Goal: Check status: Check status

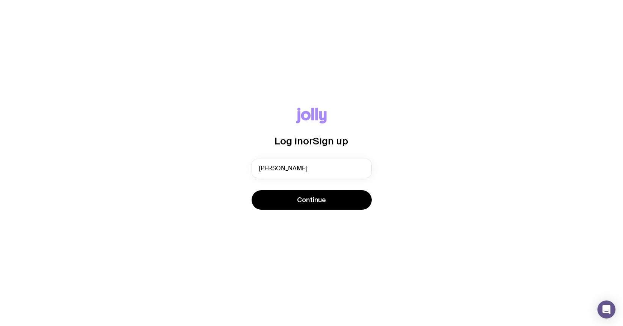
type input "[PERSON_NAME][EMAIL_ADDRESS][PERSON_NAME][DOMAIN_NAME]"
click at [252, 190] on button "Continue" at bounding box center [312, 200] width 120 height 20
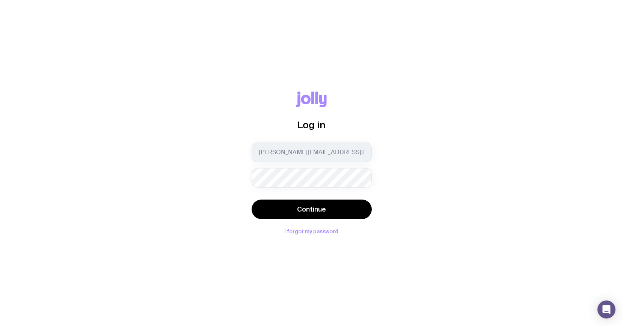
click at [252, 200] on button "Continue" at bounding box center [312, 210] width 120 height 20
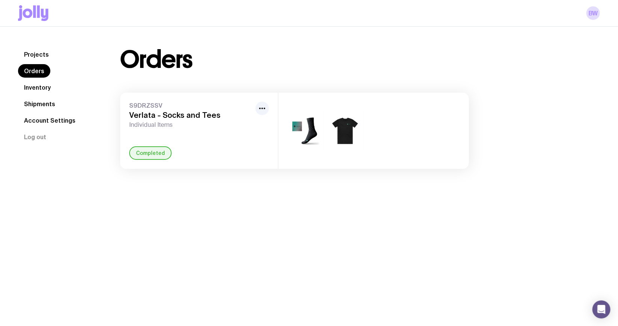
click at [36, 101] on link "Shipments" at bounding box center [39, 104] width 43 height 14
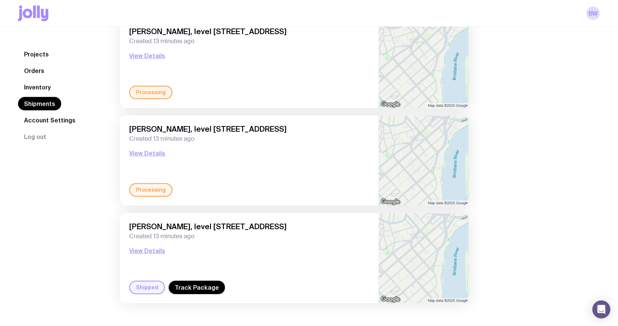
scroll to position [763, 0]
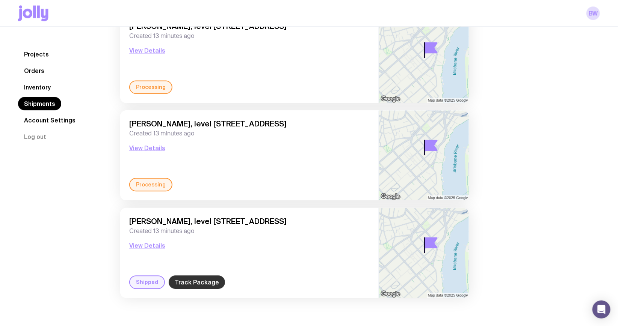
click at [205, 286] on link "Track Package" at bounding box center [197, 283] width 56 height 14
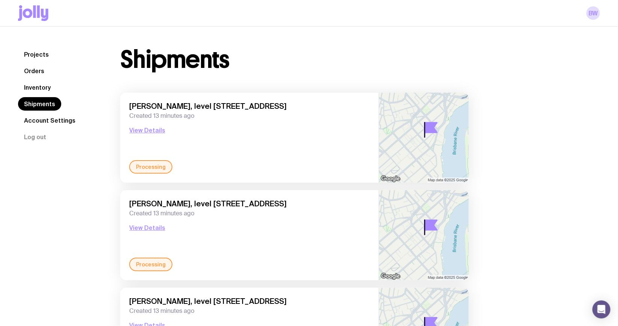
scroll to position [0, 0]
click at [149, 130] on button "View Details" at bounding box center [147, 130] width 36 height 9
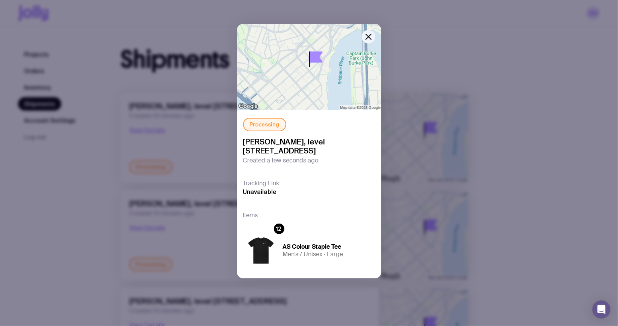
click at [88, 225] on div "Processing [PERSON_NAME], level [STREET_ADDRESS] Created a few seconds ago Trac…" at bounding box center [309, 163] width 618 height 326
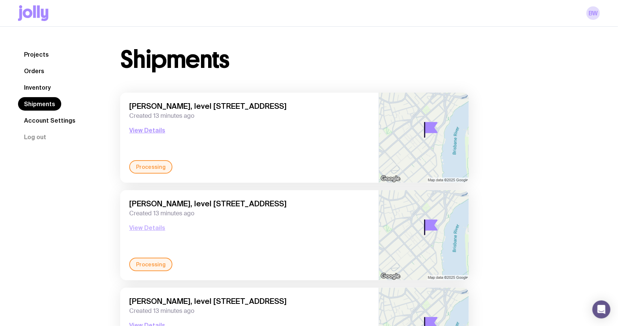
click at [153, 228] on button "View Details" at bounding box center [147, 227] width 36 height 9
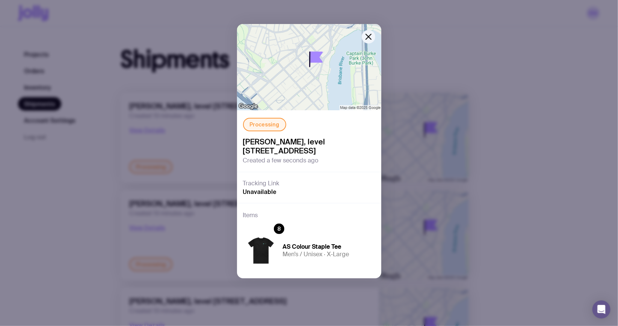
click at [93, 247] on div "Processing [PERSON_NAME], level [STREET_ADDRESS] Created a few seconds ago Trac…" at bounding box center [309, 163] width 618 height 326
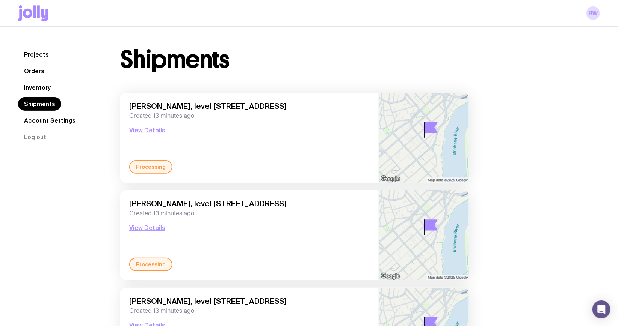
scroll to position [68, 0]
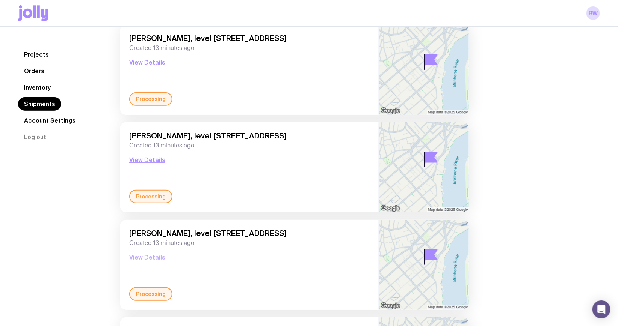
click at [144, 253] on button "View Details" at bounding box center [147, 257] width 36 height 9
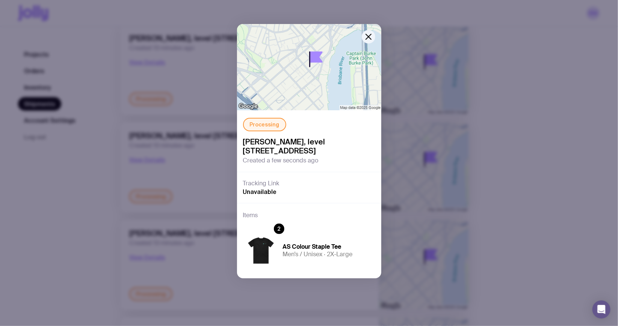
click at [110, 264] on div "Processing [PERSON_NAME], level [STREET_ADDRESS] Created a few seconds ago Trac…" at bounding box center [309, 163] width 618 height 326
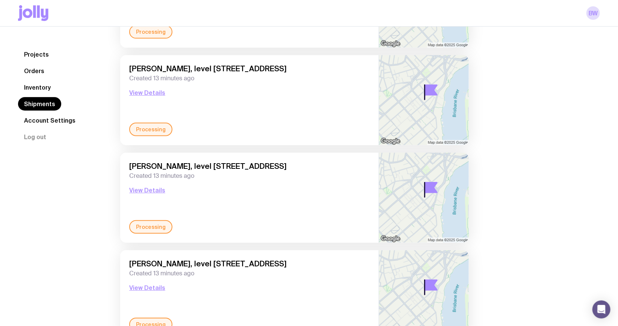
scroll to position [205, 0]
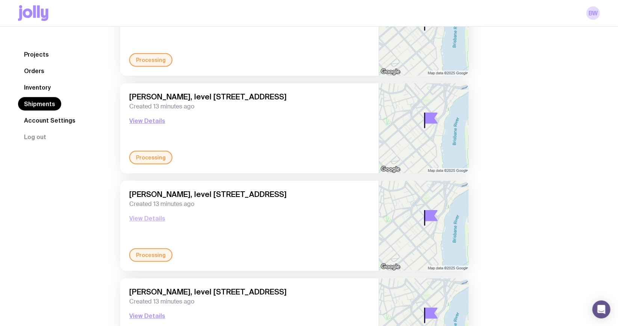
click at [154, 219] on button "View Details" at bounding box center [147, 218] width 36 height 9
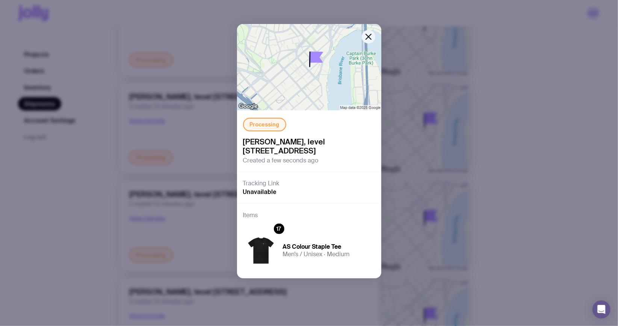
click at [191, 240] on div "Processing [PERSON_NAME], level [STREET_ADDRESS] Created a few seconds ago Trac…" at bounding box center [309, 163] width 618 height 326
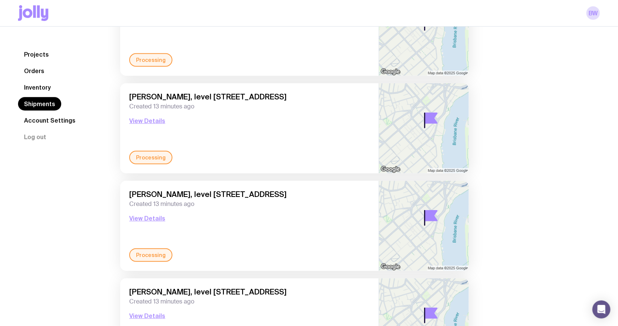
scroll to position [341, 0]
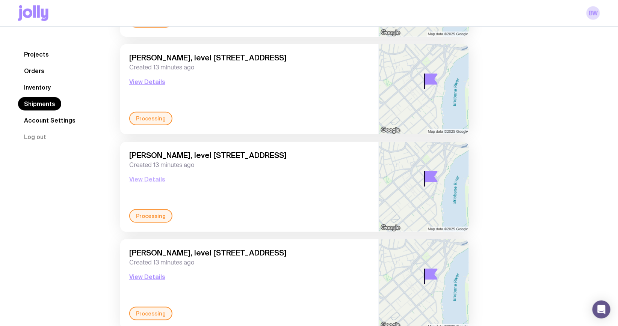
click at [154, 180] on button "View Details" at bounding box center [147, 179] width 36 height 9
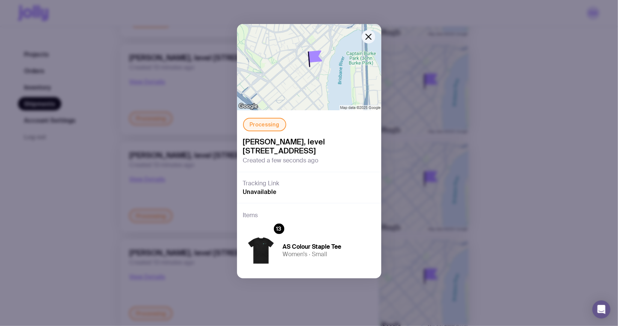
click at [182, 193] on div "Processing [PERSON_NAME], level [STREET_ADDRESS] Created a few seconds ago Trac…" at bounding box center [309, 163] width 618 height 326
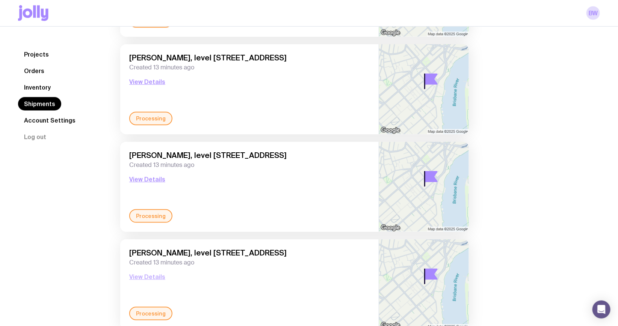
click at [144, 279] on button "View Details" at bounding box center [147, 277] width 36 height 9
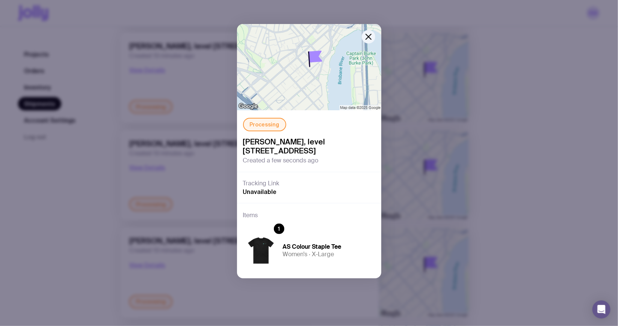
scroll to position [614, 0]
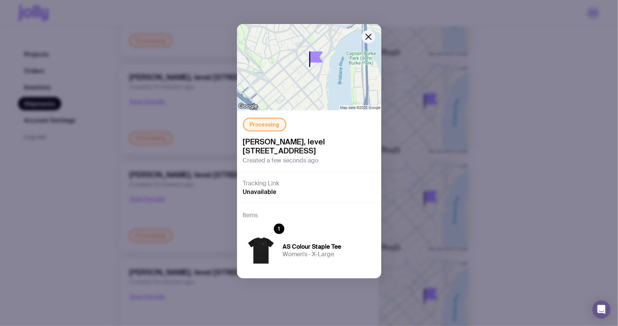
click at [204, 207] on div "Processing [PERSON_NAME], level [STREET_ADDRESS] Created a few seconds ago Trac…" at bounding box center [309, 163] width 618 height 326
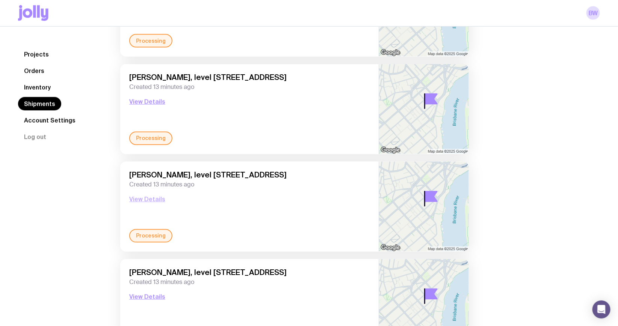
click at [152, 197] on button "View Details" at bounding box center [147, 199] width 36 height 9
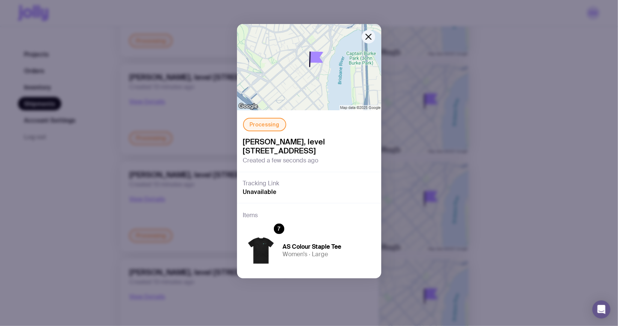
click at [196, 216] on div "Processing [PERSON_NAME], level [STREET_ADDRESS] Created a few seconds ago Trac…" at bounding box center [309, 163] width 618 height 326
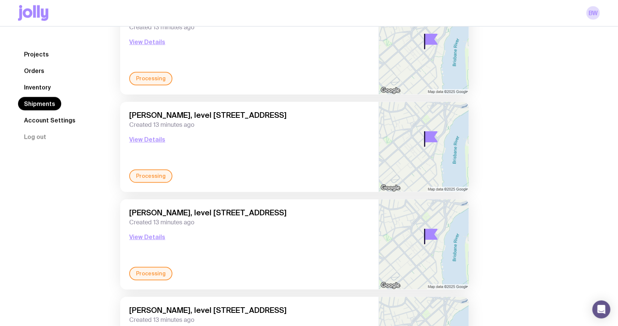
scroll to position [683, 0]
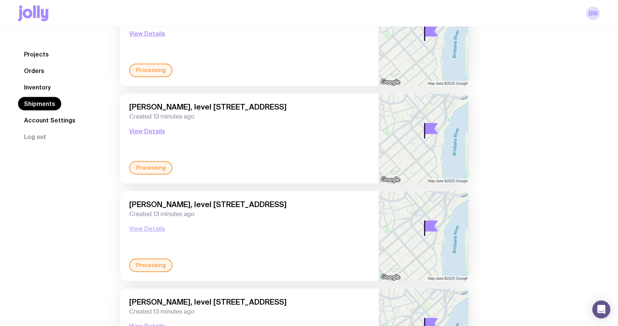
click at [156, 229] on button "View Details" at bounding box center [147, 228] width 36 height 9
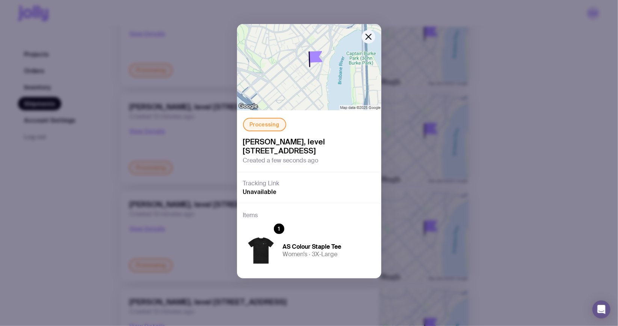
click at [190, 247] on div "Processing [PERSON_NAME], level [STREET_ADDRESS] Created a few seconds ago Trac…" at bounding box center [309, 163] width 618 height 326
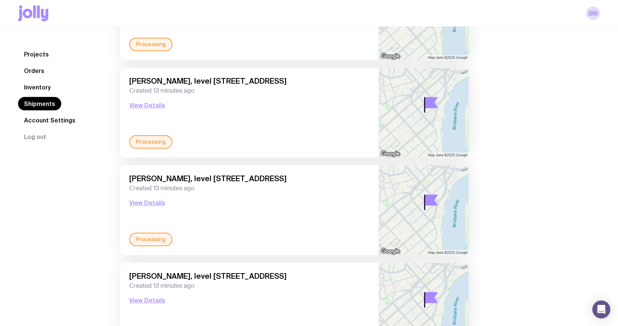
scroll to position [763, 0]
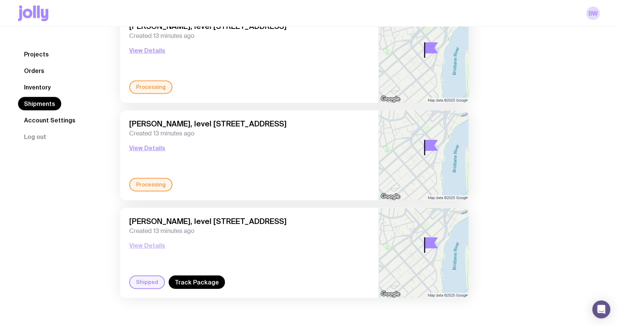
click at [156, 244] on button "View Details" at bounding box center [147, 245] width 36 height 9
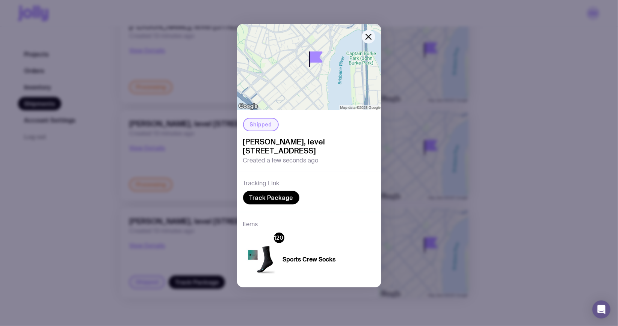
click at [208, 246] on div "Shipped [PERSON_NAME], level [STREET_ADDRESS] Created a few seconds ago Trackin…" at bounding box center [309, 163] width 618 height 326
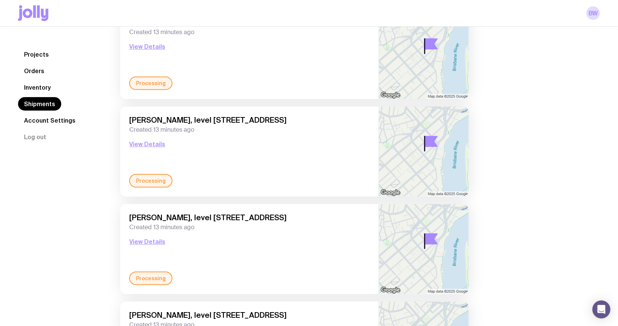
scroll to position [136, 0]
